Goal: Transaction & Acquisition: Purchase product/service

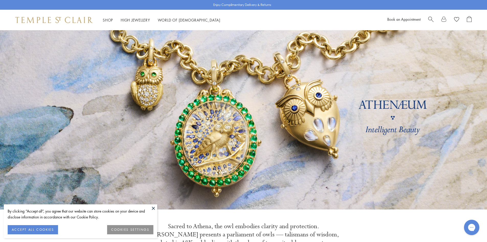
click at [427, 18] on div "Book an Appointment" at bounding box center [429, 20] width 84 height 8
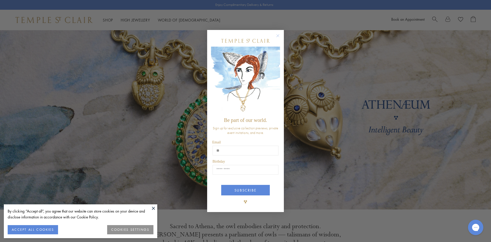
type input "**"
click at [278, 33] on circle "Close dialog" at bounding box center [278, 35] width 6 height 6
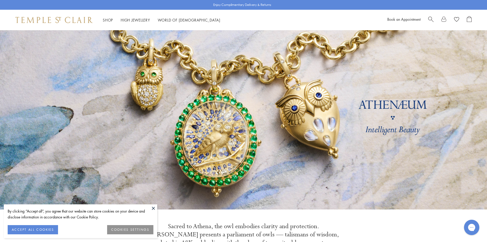
click at [427, 21] on div "Book an Appointment" at bounding box center [429, 20] width 84 height 8
click at [31, 229] on button "ACCEPT ALL COOKIES" at bounding box center [33, 229] width 50 height 9
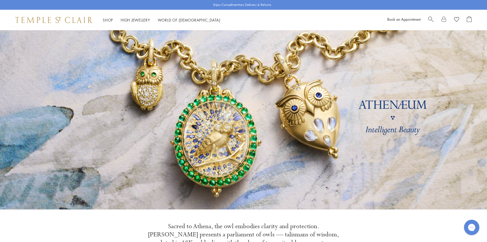
click at [431, 19] on span "Search" at bounding box center [430, 18] width 5 height 5
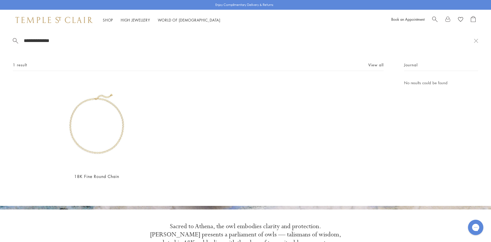
click at [433, 19] on span "Search" at bounding box center [434, 18] width 5 height 5
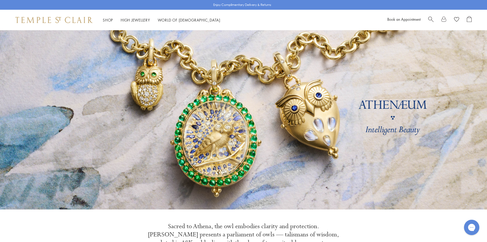
click at [430, 21] on span "Search" at bounding box center [430, 18] width 5 height 5
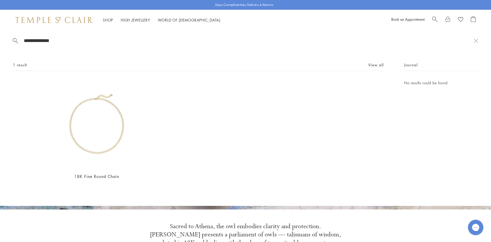
click at [57, 69] on div "1 result View all" at bounding box center [198, 66] width 371 height 9
click at [76, 42] on input "**********" at bounding box center [248, 41] width 450 height 6
type input "*"
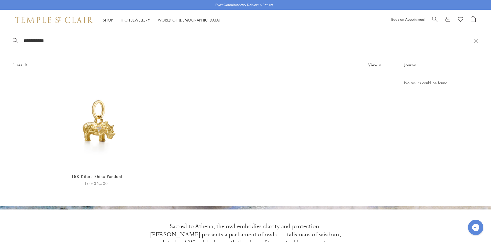
type input "**********"
click at [100, 124] on img at bounding box center [96, 123] width 89 height 89
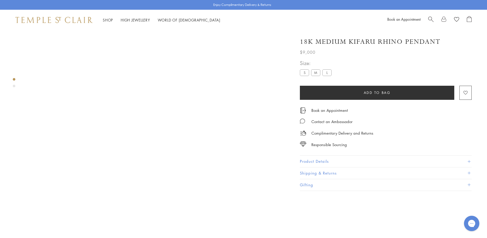
scroll to position [30, 0]
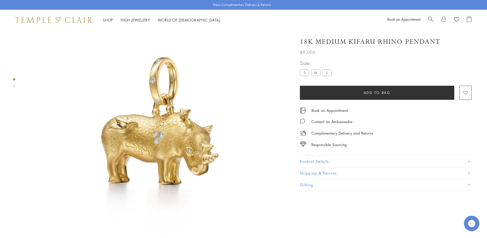
click at [325, 70] on label "L" at bounding box center [326, 72] width 9 height 6
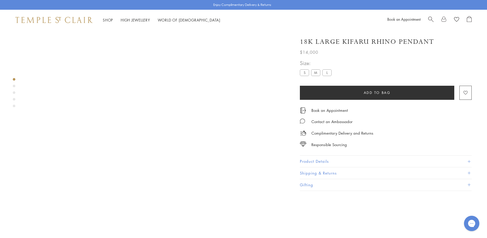
scroll to position [77, 0]
click at [308, 161] on button "Product Details" at bounding box center [386, 161] width 172 height 12
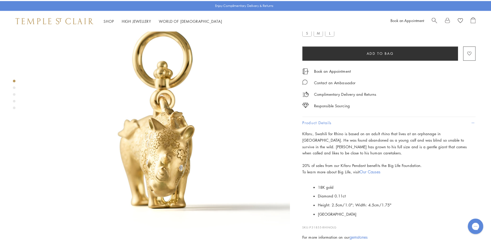
scroll to position [51, 0]
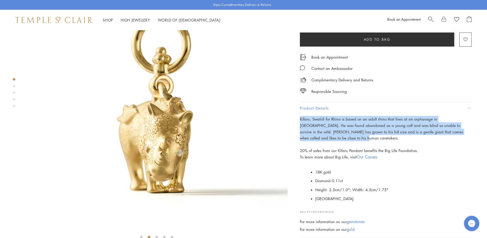
drag, startPoint x: 301, startPoint y: 119, endPoint x: 322, endPoint y: 136, distance: 27.2
click at [322, 137] on p "Kifaru, Swahili for Rhino is based on an adult rhino that lives at an orphanage…" at bounding box center [386, 128] width 172 height 25
copy span "Kifaru, Swahili for Rhino is based on an adult rhino that lives at an orphanage…"
click at [429, 17] on span "Search" at bounding box center [430, 18] width 5 height 5
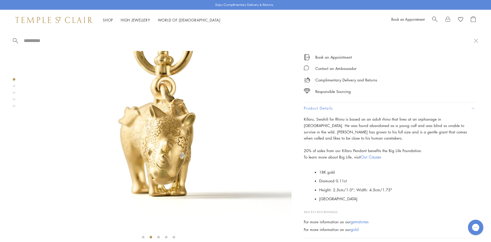
click at [27, 42] on input "search" at bounding box center [248, 41] width 450 height 6
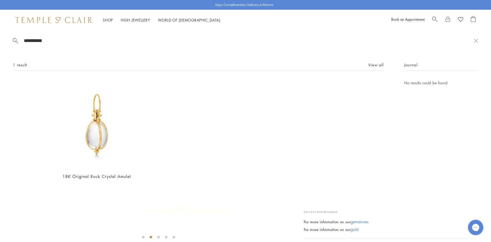
type input "**********"
drag, startPoint x: 324, startPoint y: 136, endPoint x: 311, endPoint y: 123, distance: 18.3
click at [324, 137] on div "18K Original Rock Crystal Amulet From $1,750" at bounding box center [198, 132] width 343 height 107
click at [377, 66] on link "View all" at bounding box center [375, 65] width 15 height 6
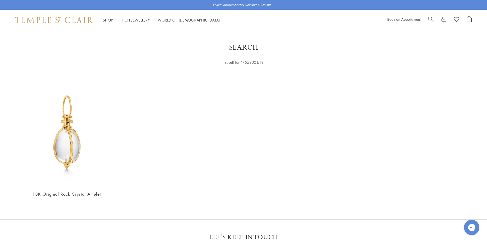
click at [427, 18] on div "Book an Appointment" at bounding box center [429, 20] width 84 height 8
click at [429, 19] on span "Search" at bounding box center [430, 18] width 5 height 5
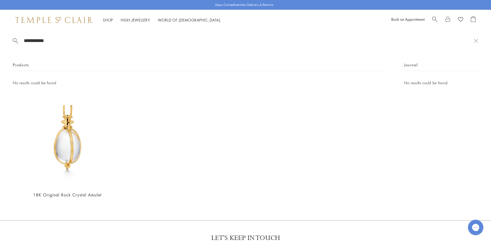
drag, startPoint x: 43, startPoint y: 36, endPoint x: 47, endPoint y: 38, distance: 4.0
click at [43, 36] on div "**********" at bounding box center [245, 67] width 491 height 75
drag, startPoint x: 51, startPoint y: 40, endPoint x: 47, endPoint y: 40, distance: 4.1
click at [47, 40] on input "**********" at bounding box center [248, 41] width 450 height 6
type input "*"
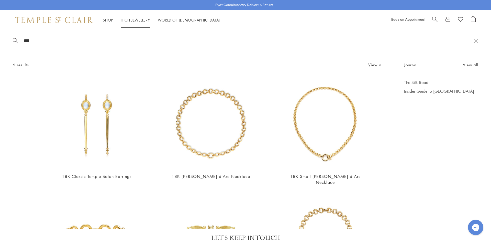
type input "***"
click at [134, 19] on link "High Jewellery High Jewellery" at bounding box center [135, 19] width 29 height 5
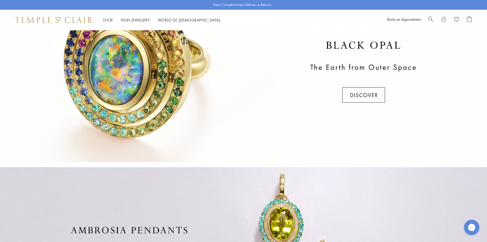
scroll to position [230, 0]
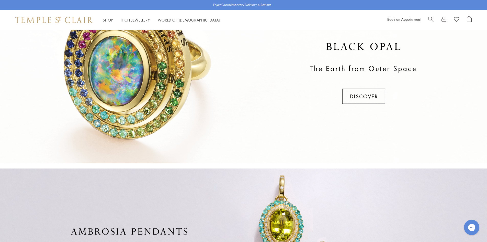
click at [427, 18] on div "Book an Appointment" at bounding box center [429, 20] width 84 height 8
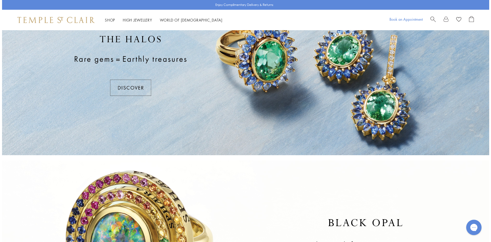
scroll to position [51, 0]
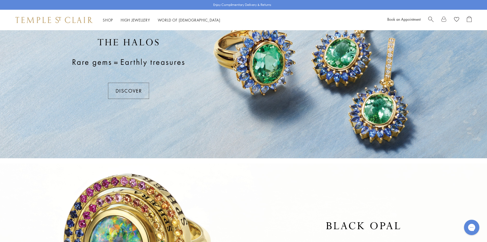
click at [431, 17] on span "Search" at bounding box center [430, 18] width 5 height 5
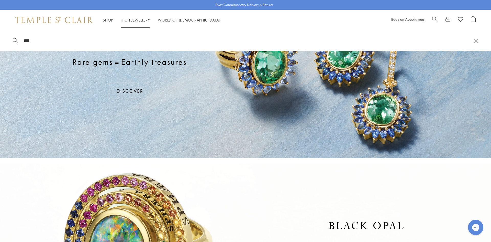
type input "***"
